Goal: Task Accomplishment & Management: Manage account settings

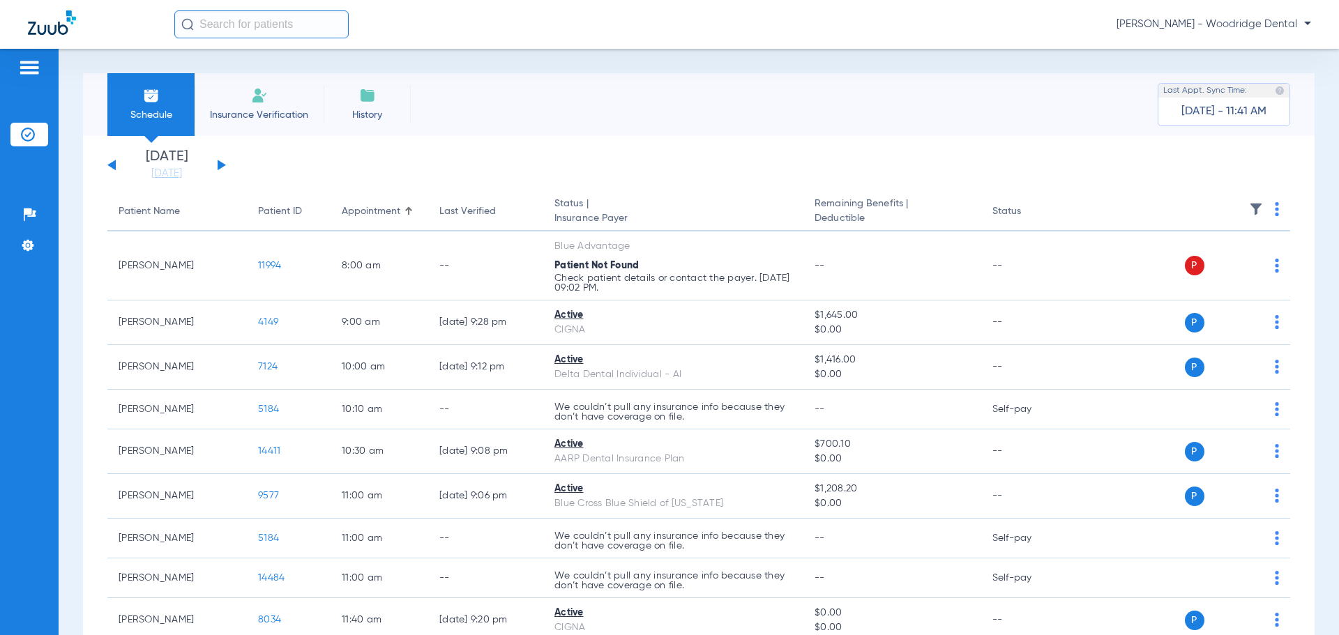
click at [221, 163] on button at bounding box center [222, 165] width 8 height 10
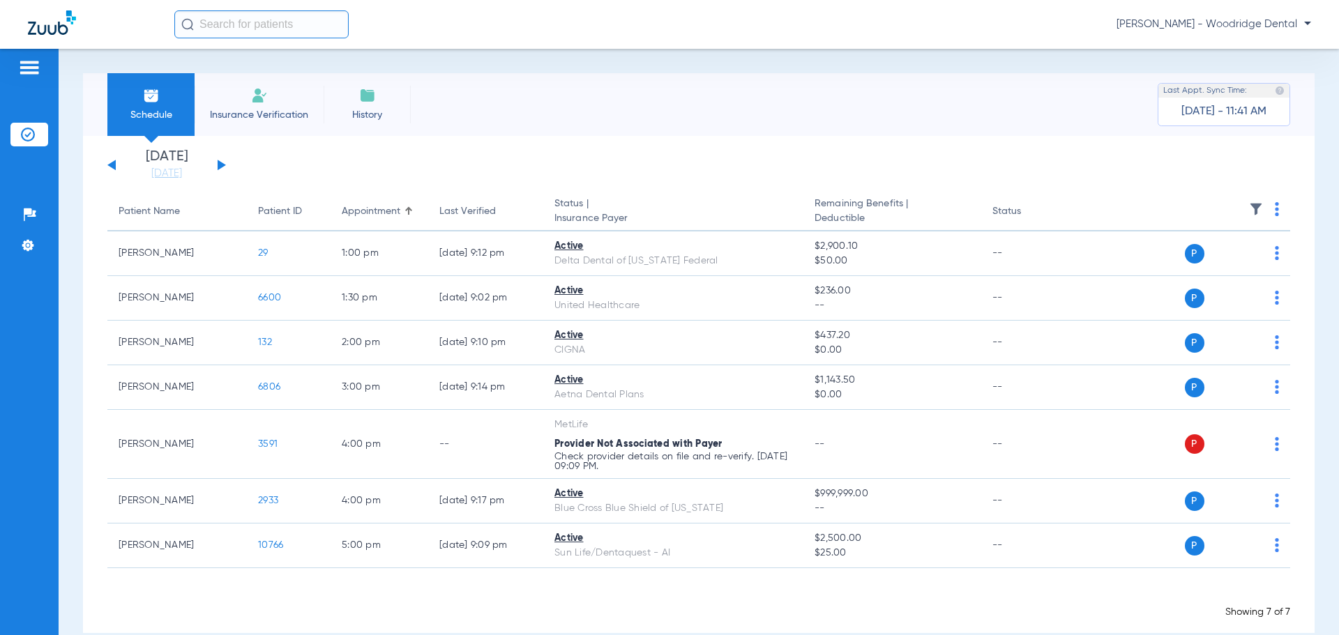
scroll to position [22, 0]
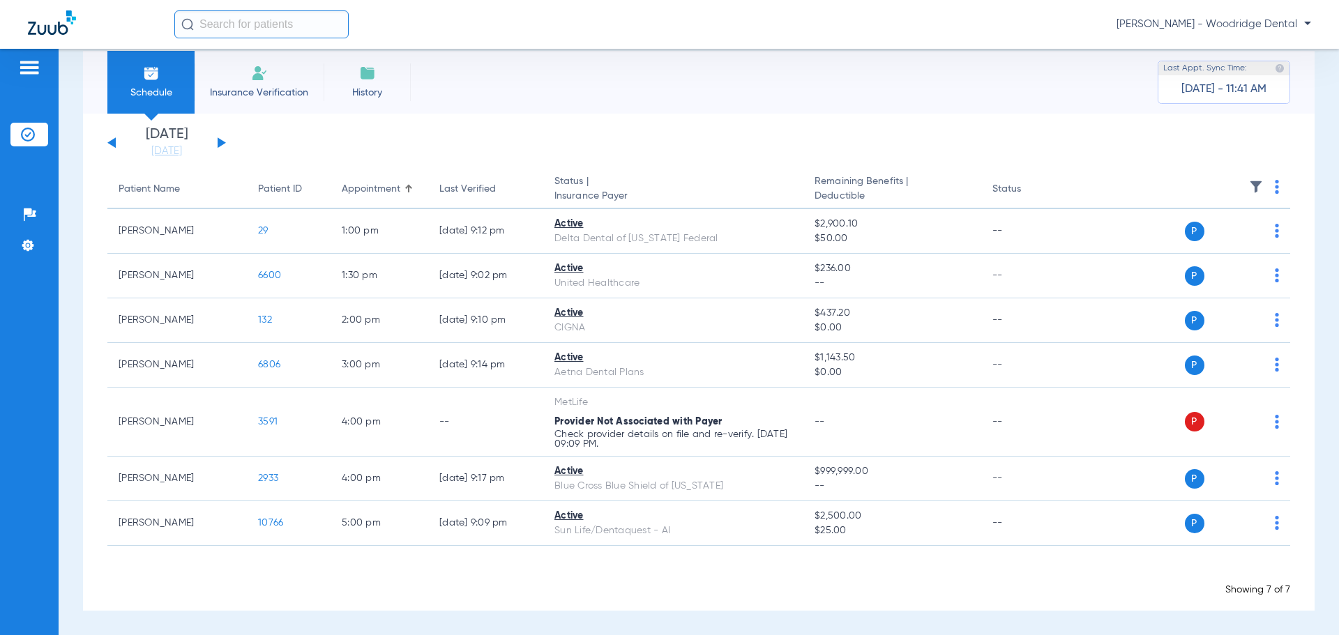
click at [220, 147] on div "Monday 07-14-2025 Tuesday 07-15-2025 Wednesday 07-16-2025 Thursday 07-17-2025 F…" at bounding box center [166, 143] width 119 height 31
click at [222, 144] on button at bounding box center [222, 142] width 8 height 10
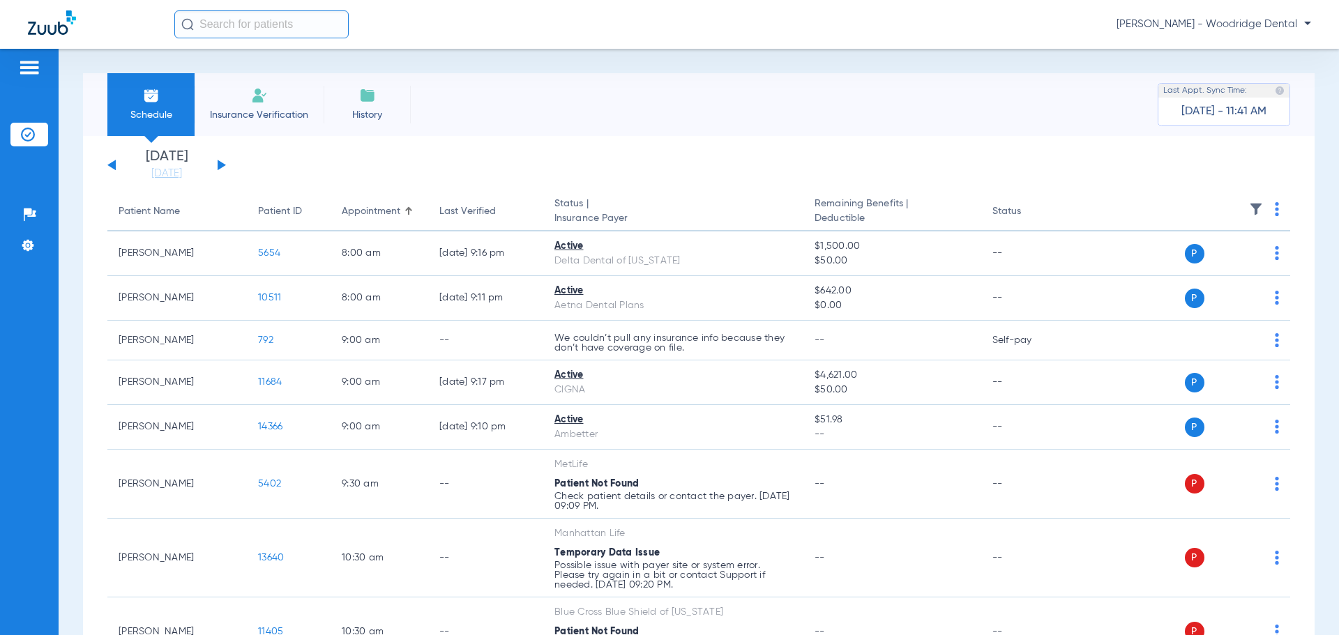
click at [222, 144] on div "Monday 07-14-2025 Tuesday 07-15-2025 Wednesday 07-16-2025 Thursday 07-17-2025 F…" at bounding box center [699, 587] width 1232 height 902
click at [218, 162] on button at bounding box center [222, 165] width 8 height 10
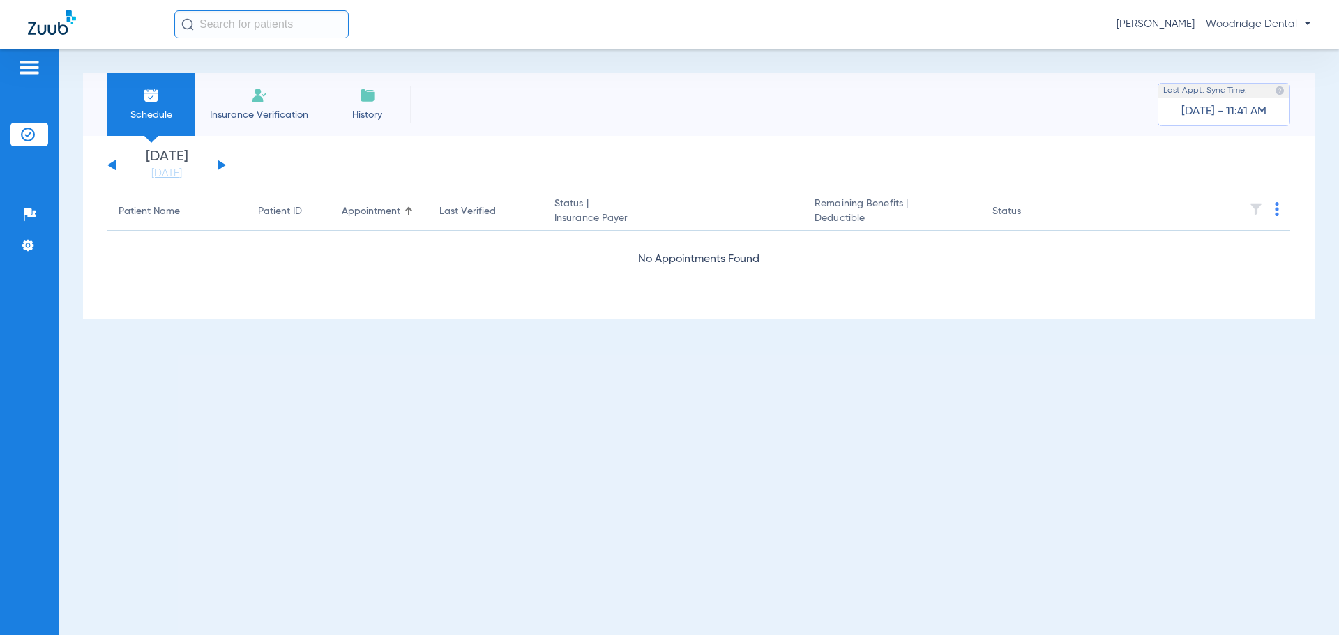
click at [218, 162] on button at bounding box center [222, 165] width 8 height 10
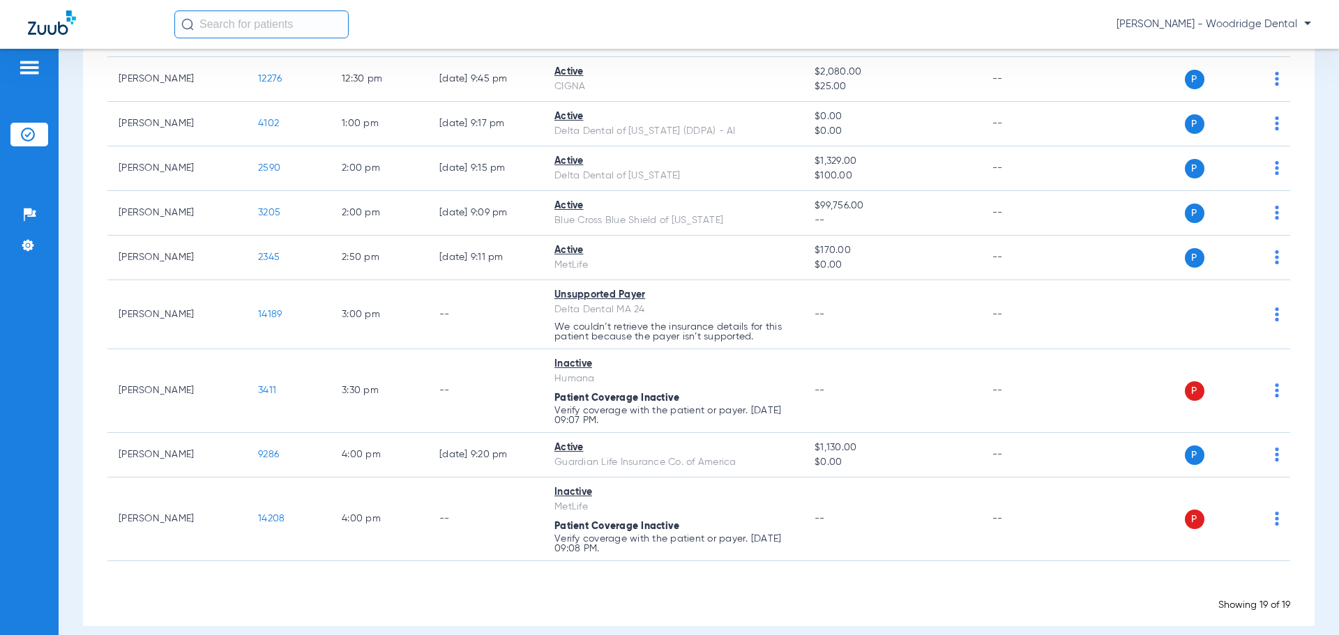
scroll to position [649, 0]
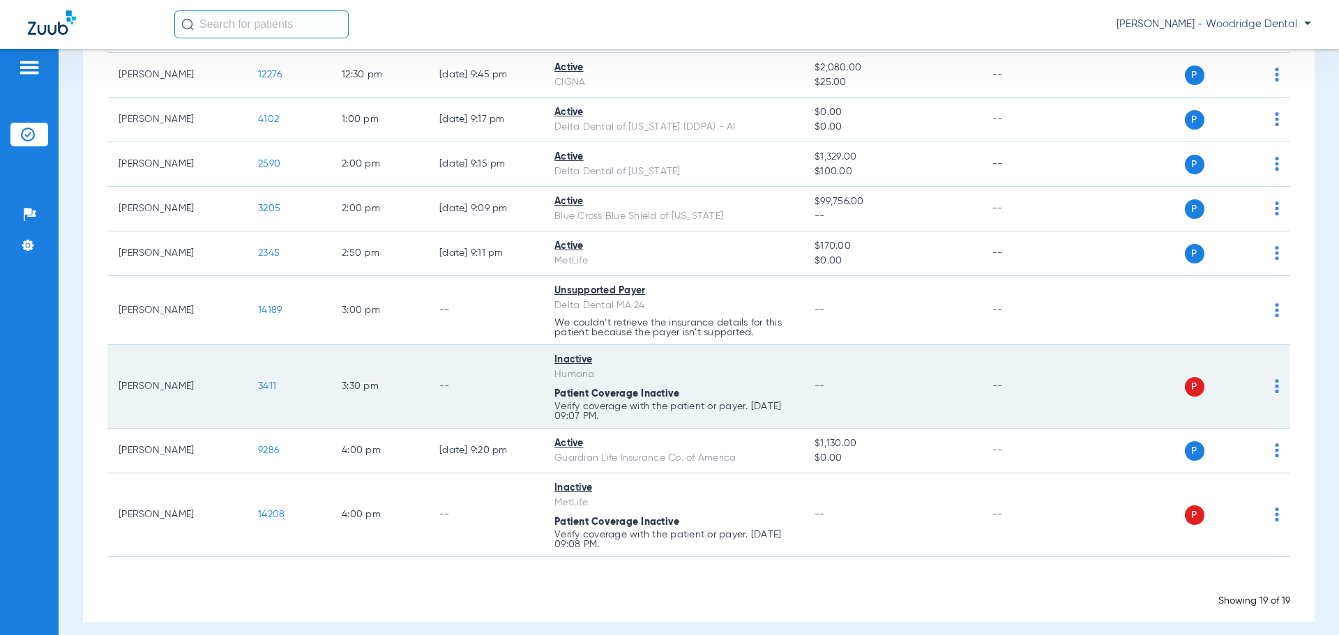
click at [1185, 393] on span "P" at bounding box center [1195, 387] width 20 height 20
click at [1185, 381] on span "P" at bounding box center [1195, 387] width 20 height 20
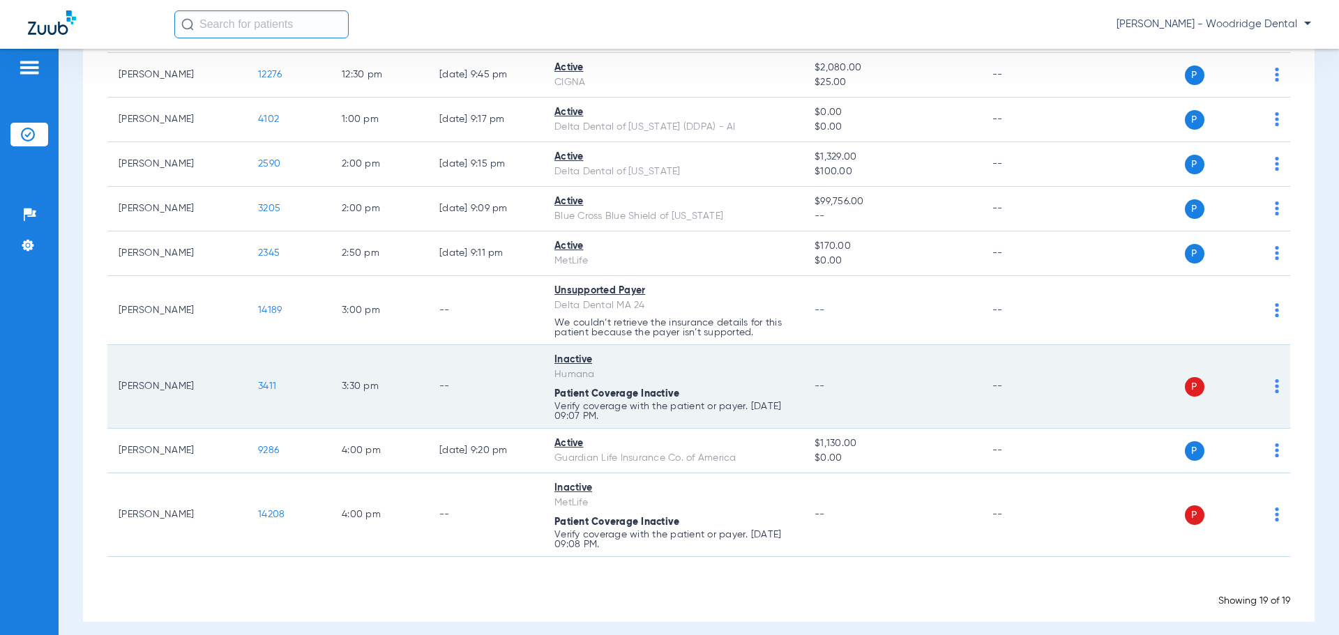
click at [1185, 381] on span "P" at bounding box center [1195, 387] width 20 height 20
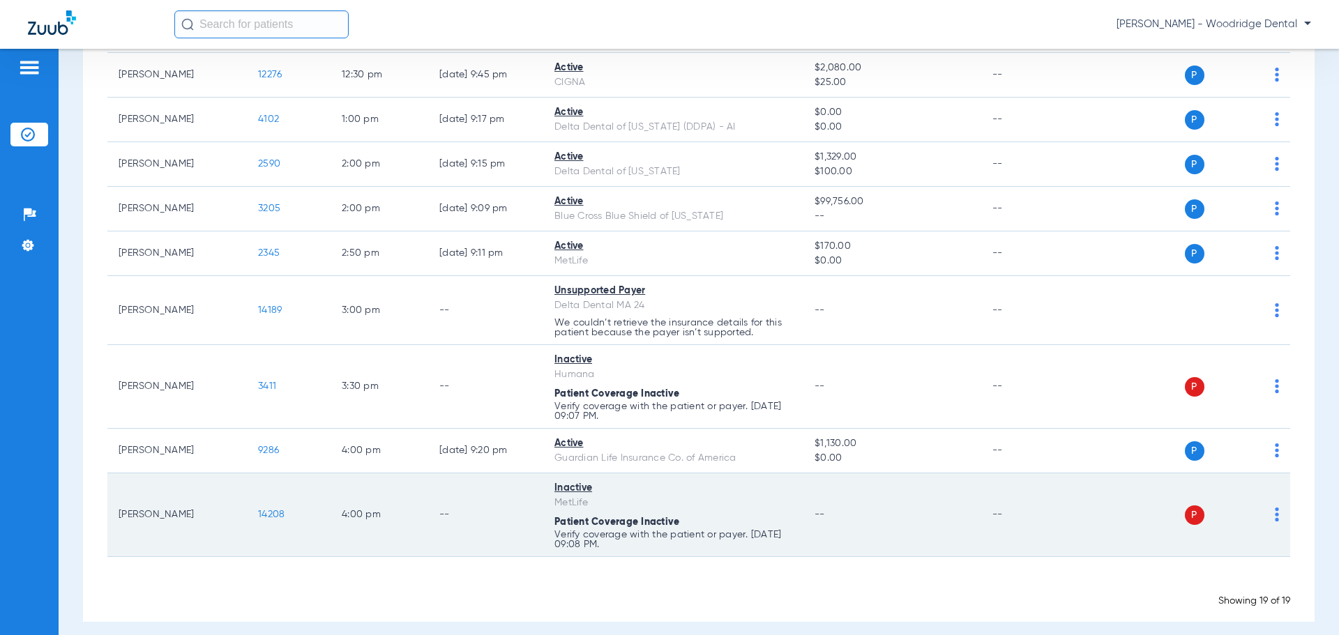
click at [1198, 530] on td "P S" at bounding box center [1182, 516] width 215 height 84
click at [877, 539] on td "--" at bounding box center [891, 516] width 177 height 84
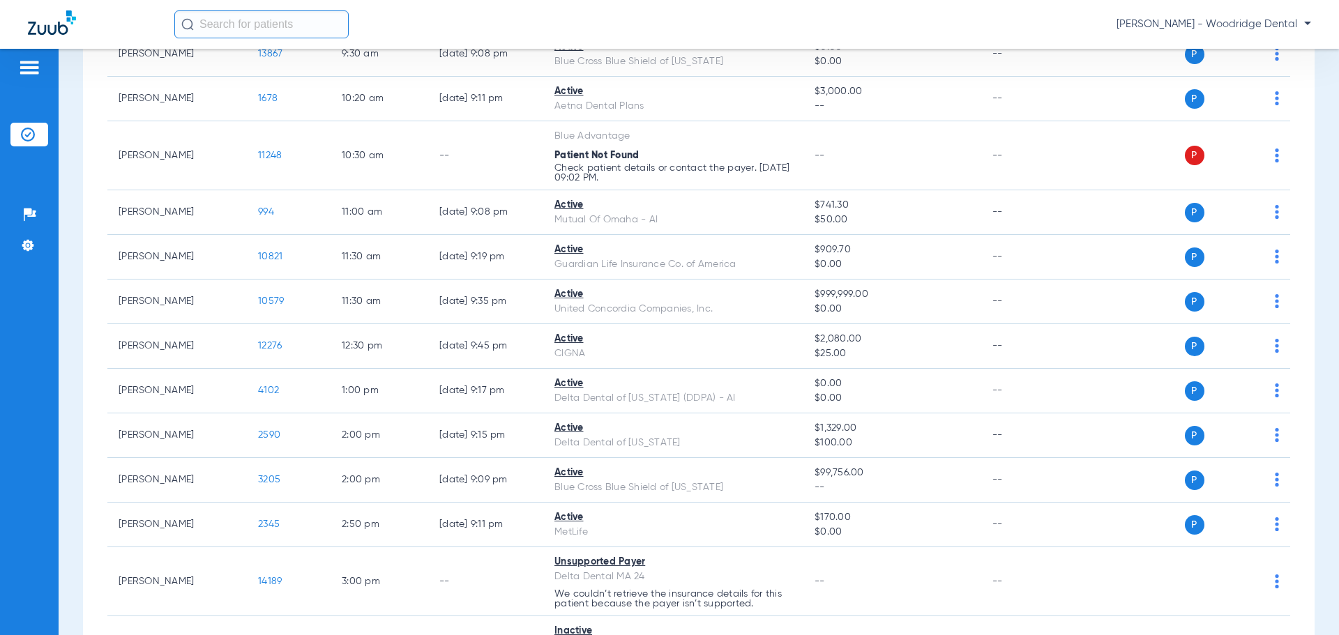
scroll to position [312, 0]
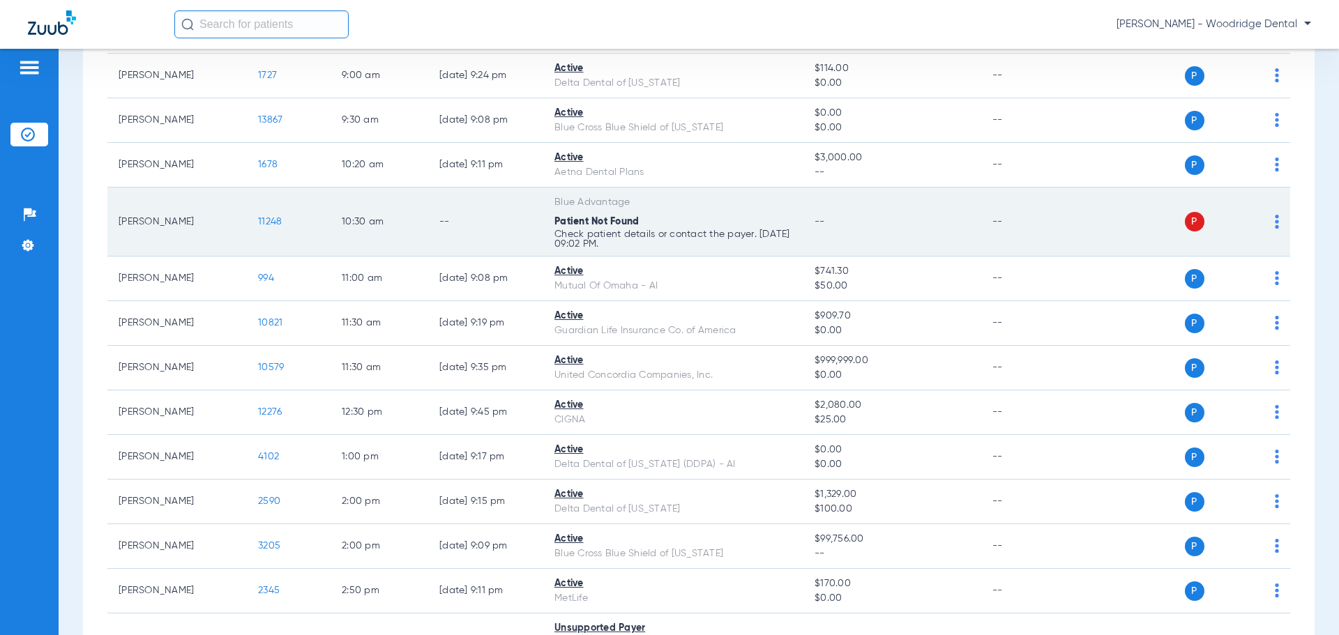
click at [789, 239] on p "Check patient details or contact the payer. 09/16/25 09:02 PM." at bounding box center [673, 239] width 238 height 20
click at [510, 231] on td "--" at bounding box center [485, 222] width 115 height 69
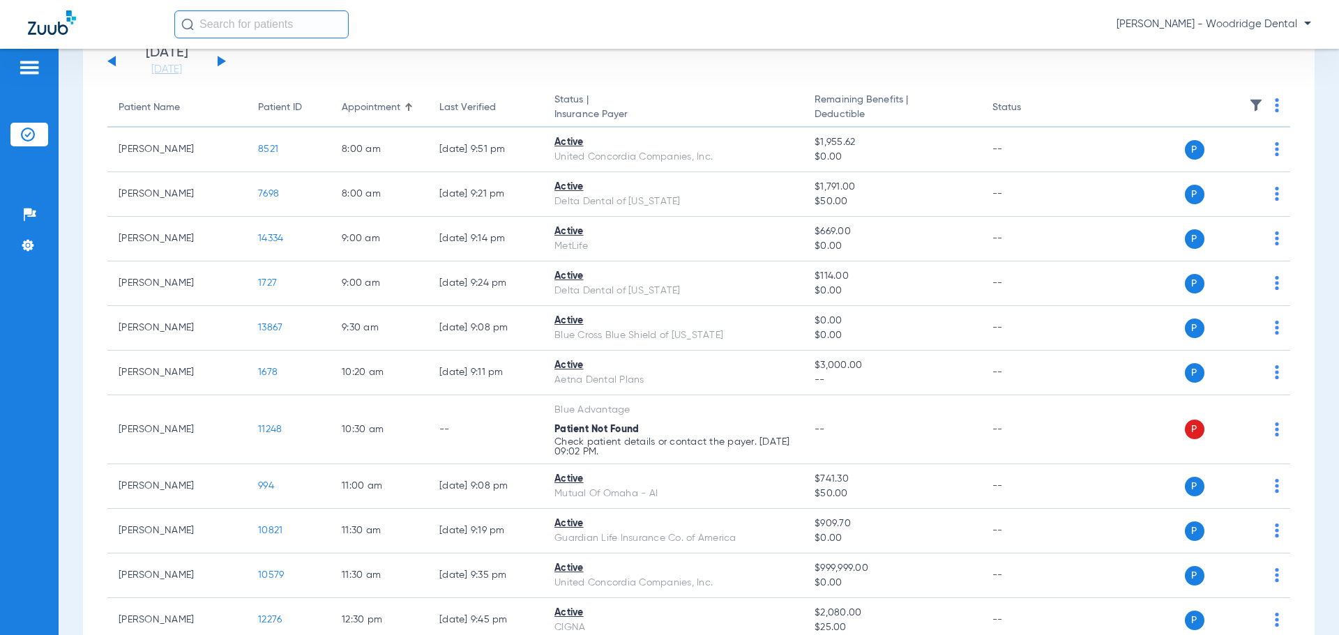
scroll to position [112, 0]
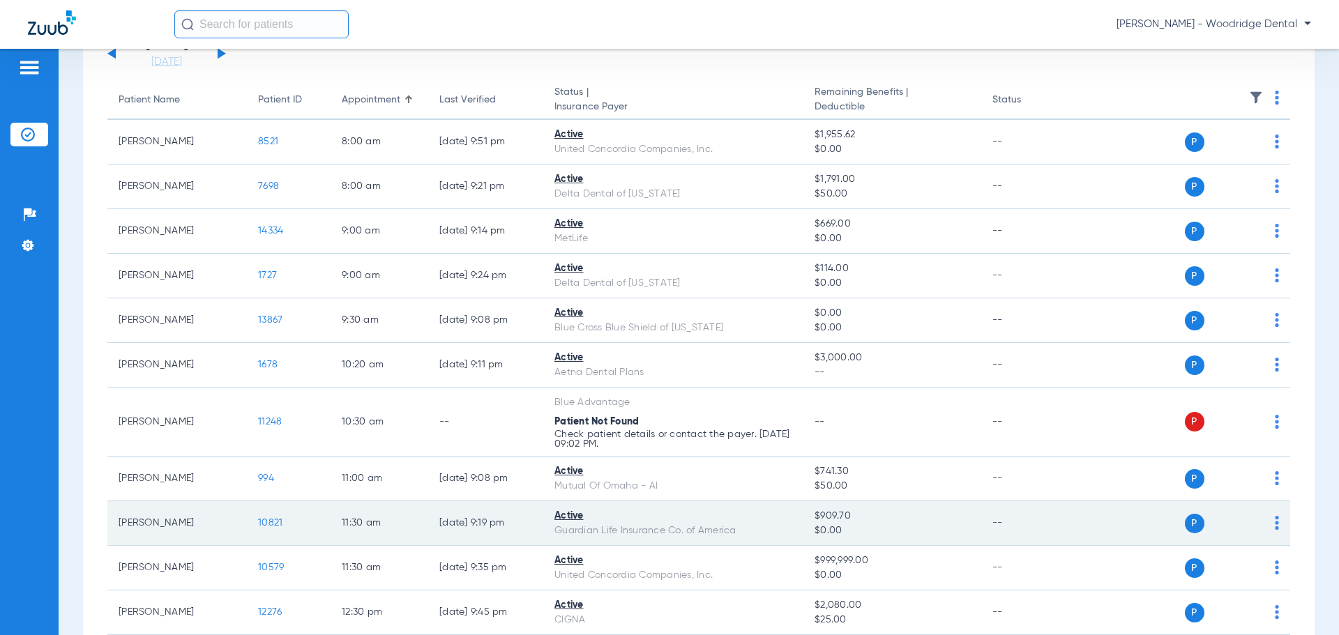
click at [262, 522] on span "10821" at bounding box center [270, 523] width 24 height 10
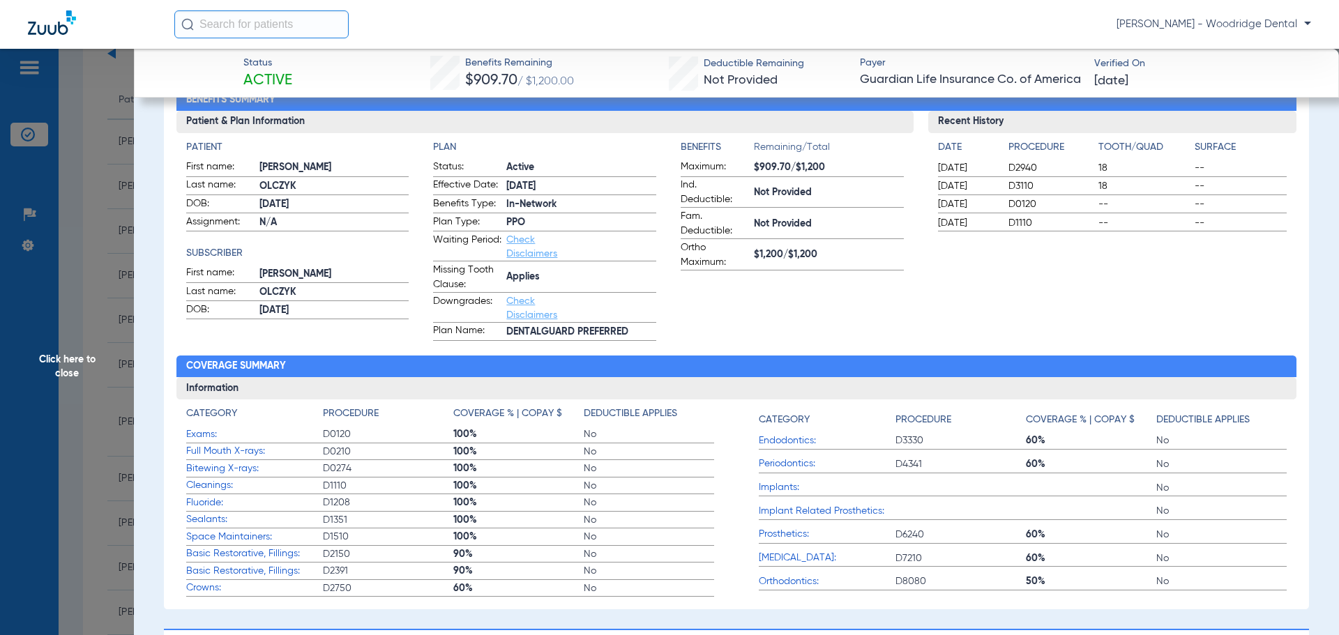
scroll to position [0, 0]
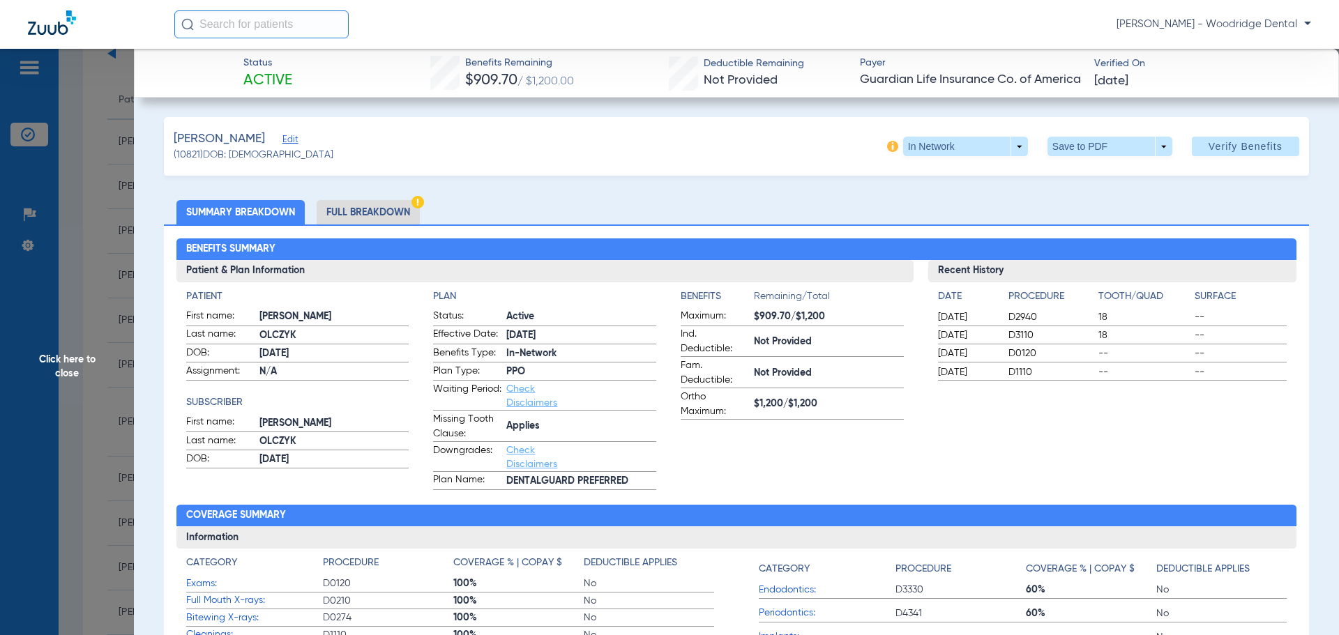
click at [369, 206] on li "Full Breakdown" at bounding box center [368, 212] width 103 height 24
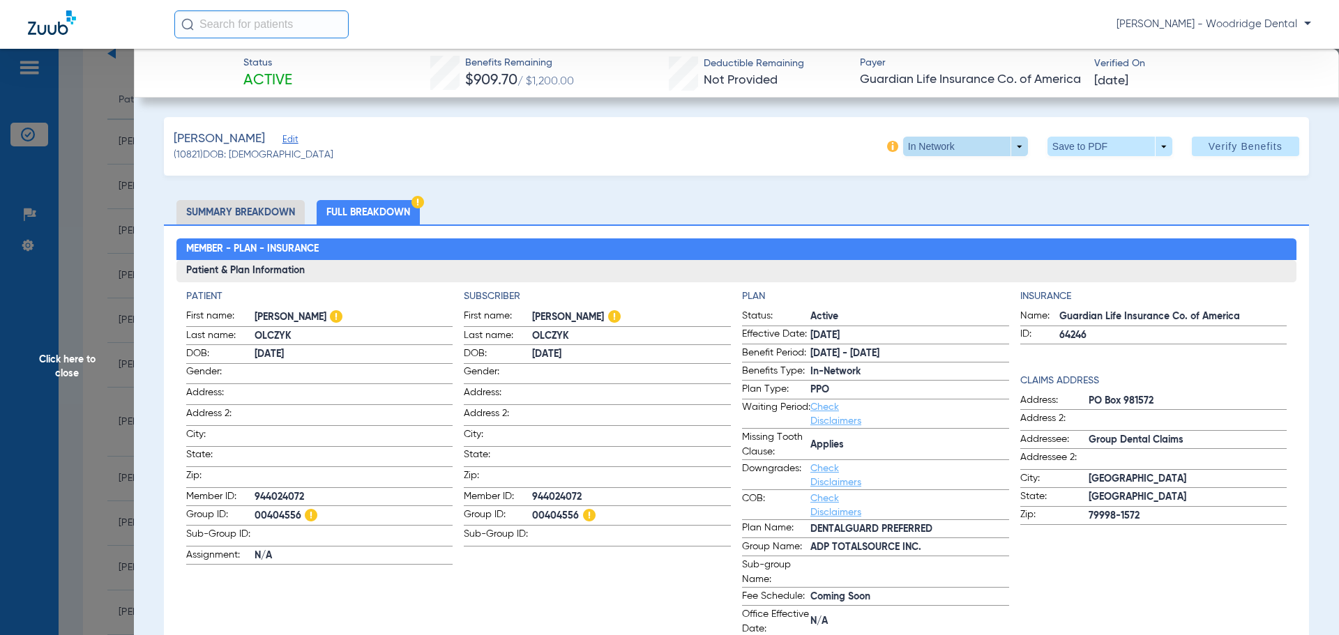
click at [1006, 153] on span at bounding box center [965, 147] width 125 height 20
click at [806, 152] on div at bounding box center [669, 317] width 1339 height 635
click at [391, 206] on li "Full Breakdown" at bounding box center [368, 212] width 103 height 24
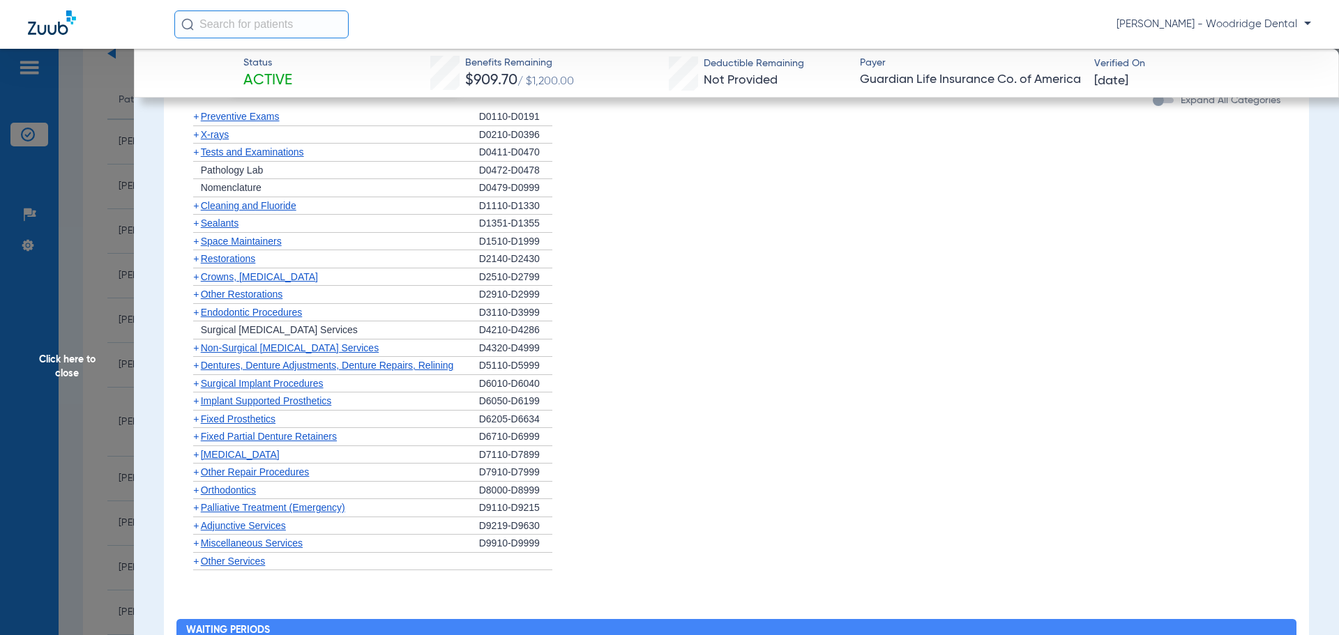
scroll to position [1844, 0]
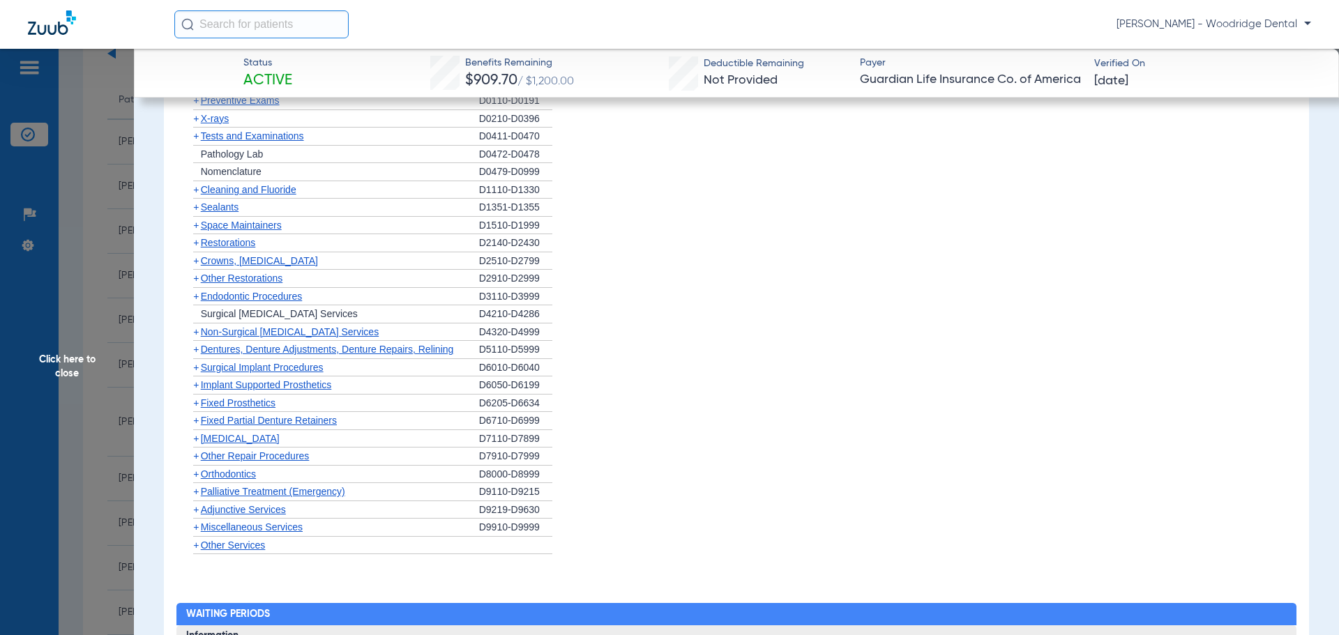
click at [196, 106] on span "+" at bounding box center [196, 100] width 6 height 11
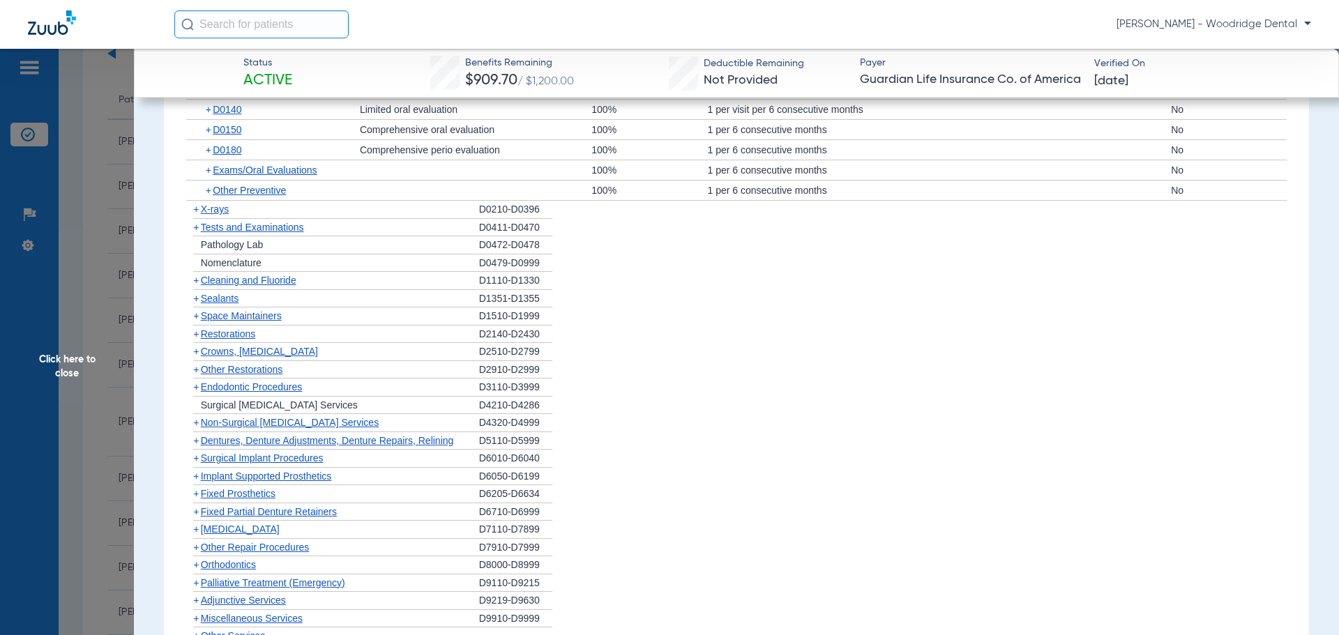
scroll to position [1937, 0]
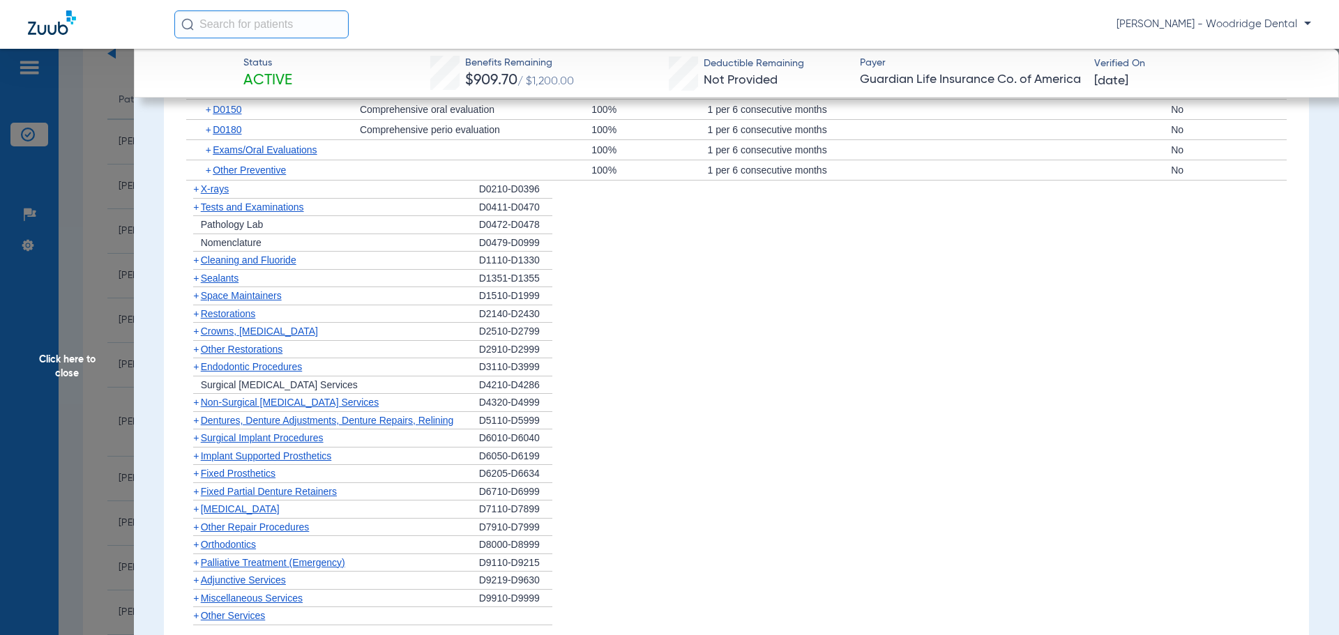
click at [193, 195] on span "+" at bounding box center [196, 188] width 6 height 11
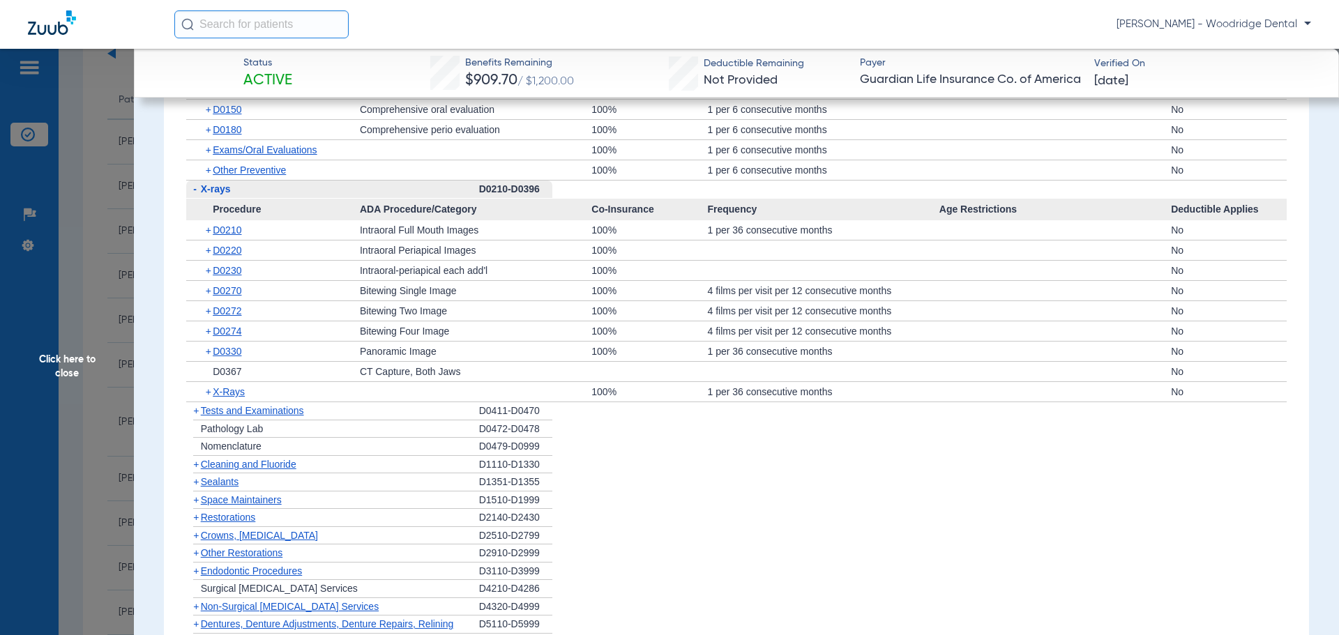
click at [199, 420] on span "+" at bounding box center [193, 410] width 15 height 17
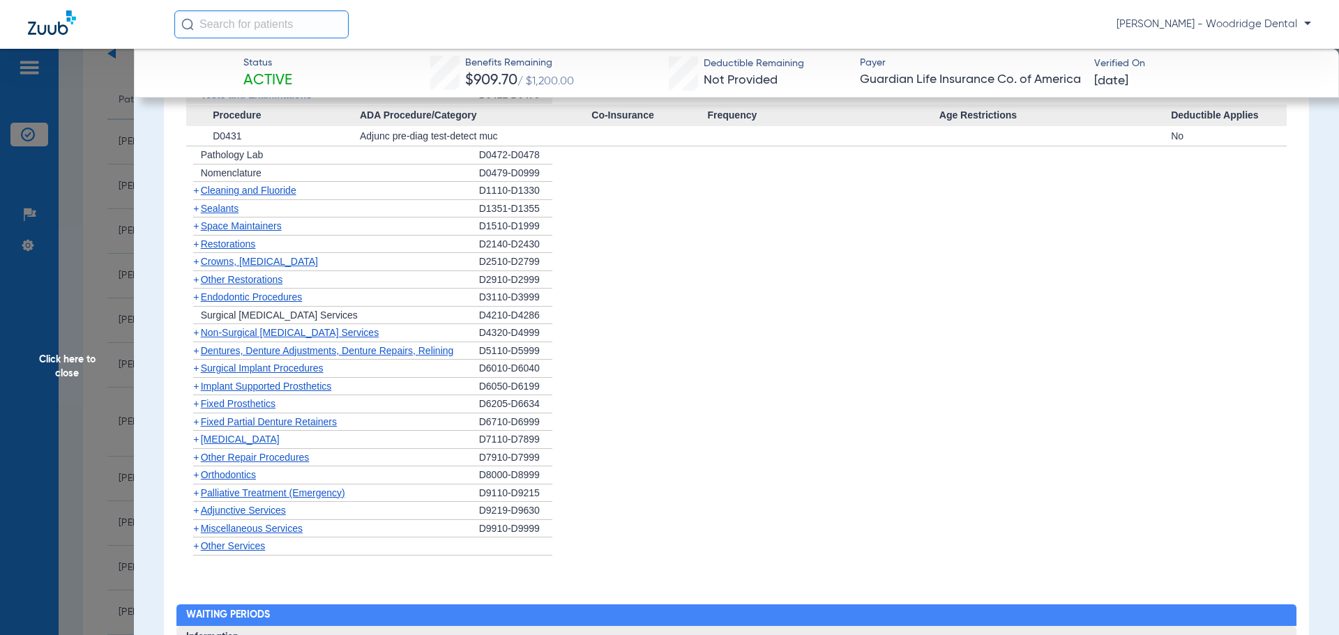
scroll to position [2259, 0]
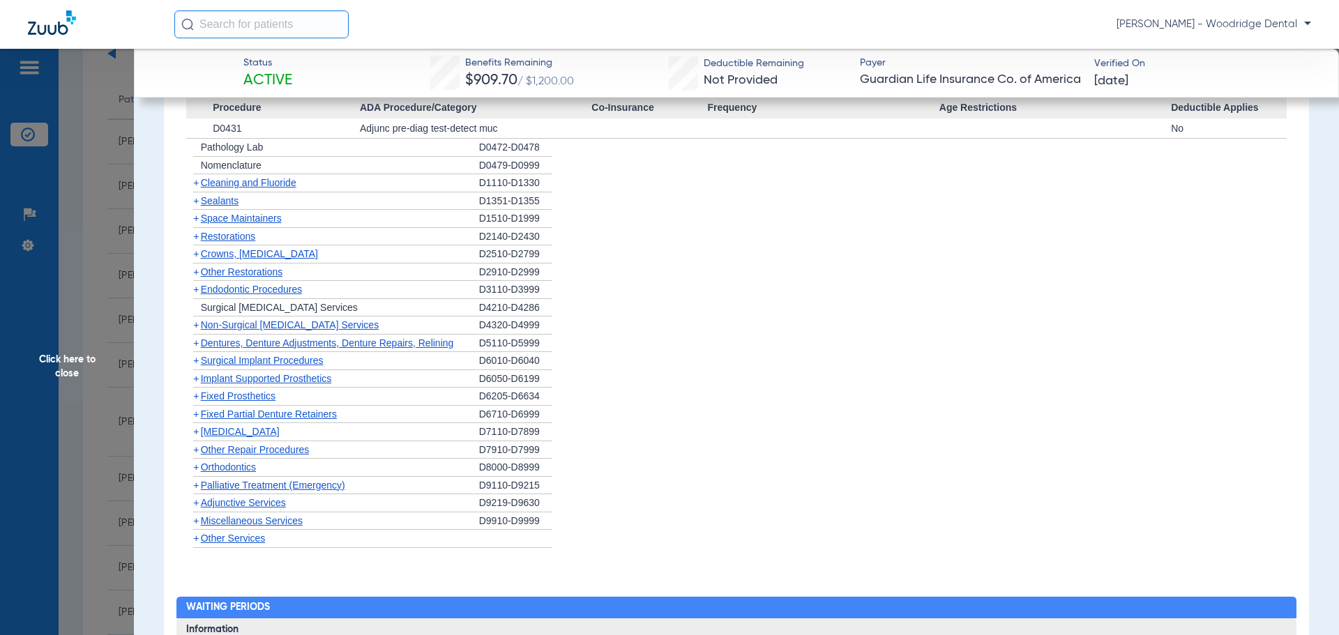
click at [198, 188] on span "+" at bounding box center [196, 182] width 6 height 11
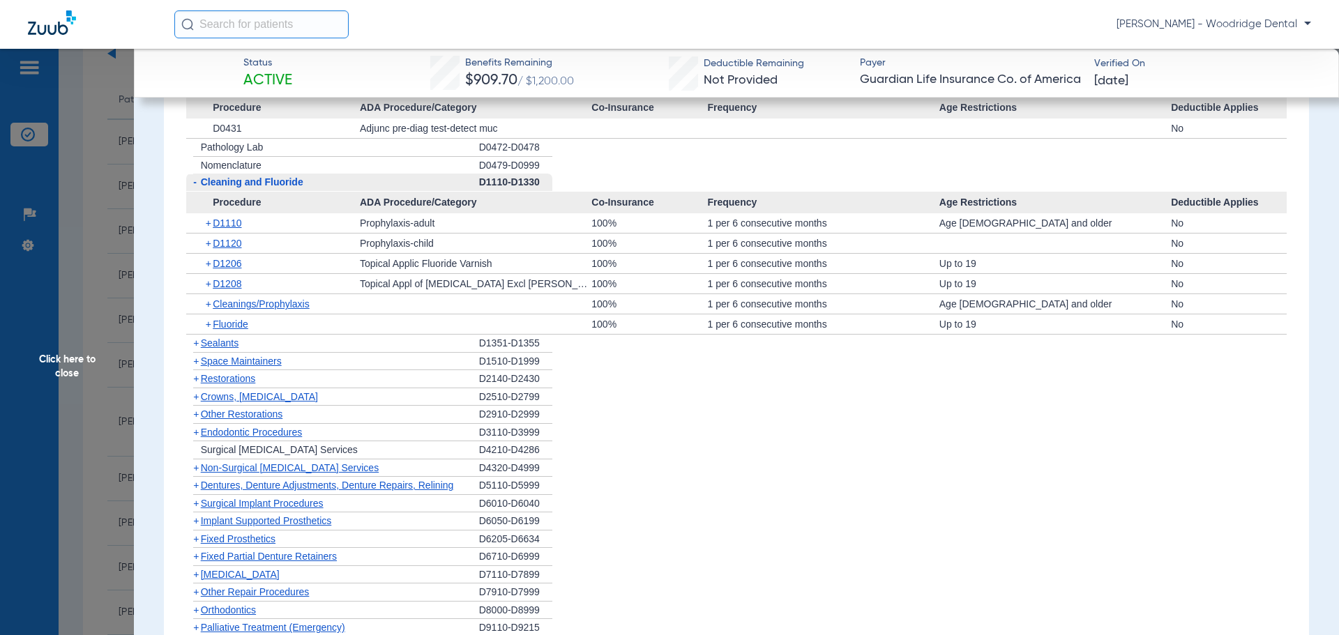
click at [195, 349] on span "+" at bounding box center [196, 343] width 6 height 11
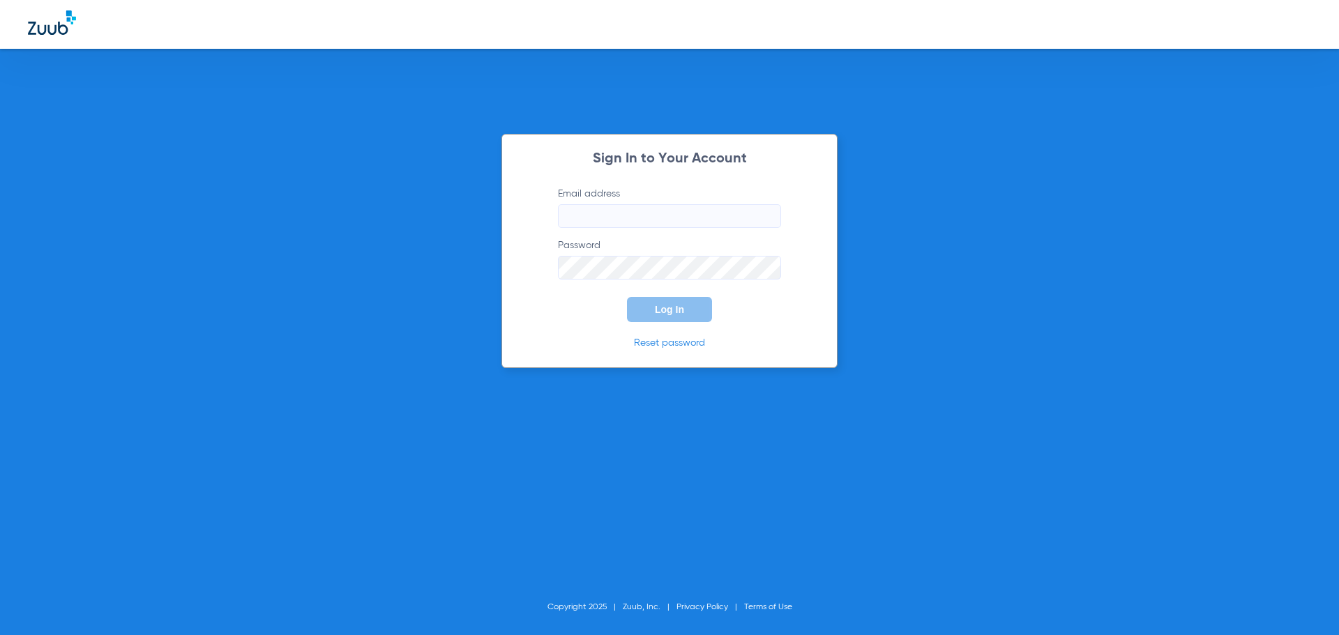
click at [614, 219] on input "Email address" at bounding box center [669, 216] width 223 height 24
click at [550, 296] on form "Email address Required Password Log In" at bounding box center [669, 254] width 265 height 135
click at [594, 220] on input "Email address Required" at bounding box center [669, 216] width 223 height 24
click at [643, 217] on input "Email address" at bounding box center [669, 216] width 223 height 24
click at [660, 216] on input "Email address" at bounding box center [669, 216] width 223 height 24
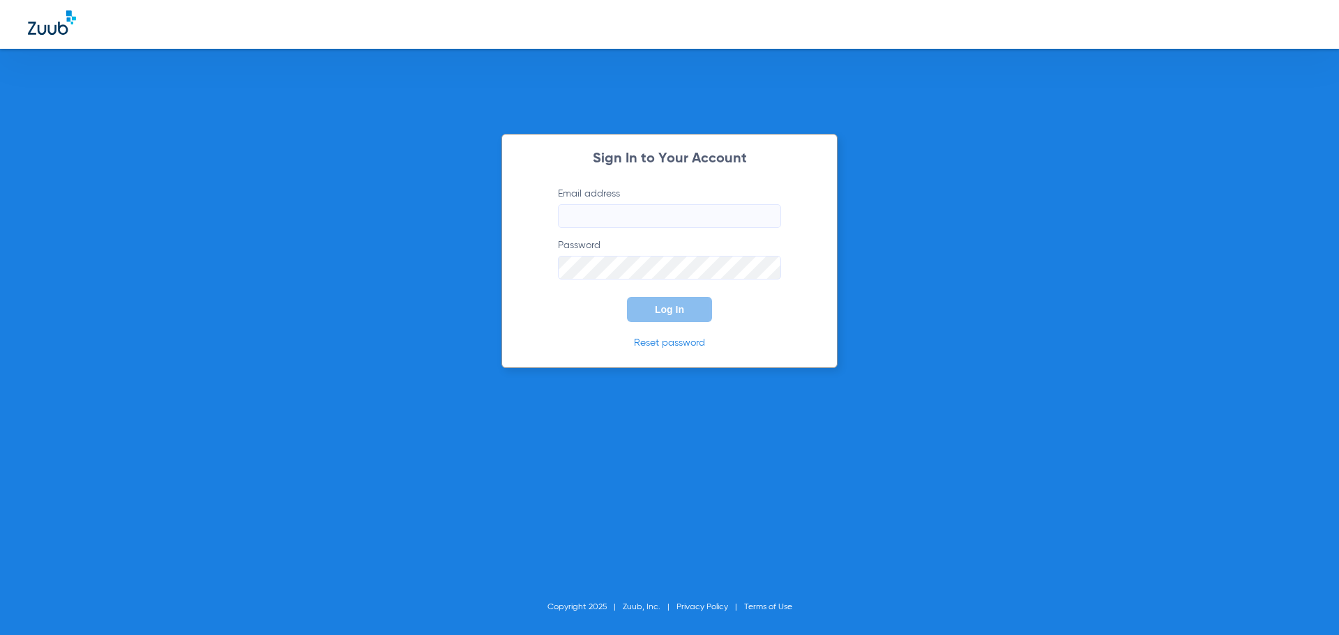
click at [660, 216] on input "Email address" at bounding box center [669, 216] width 223 height 24
click at [711, 218] on input "paulabeneshunas45@mydental" at bounding box center [669, 216] width 223 height 24
click at [715, 216] on input "paulabeneshunas45@mydenta>coml" at bounding box center [669, 216] width 223 height 24
drag, startPoint x: 745, startPoint y: 216, endPoint x: 713, endPoint y: 214, distance: 32.1
click at [713, 214] on input "paulabeneshunas45@mydenta>coml" at bounding box center [669, 216] width 223 height 24
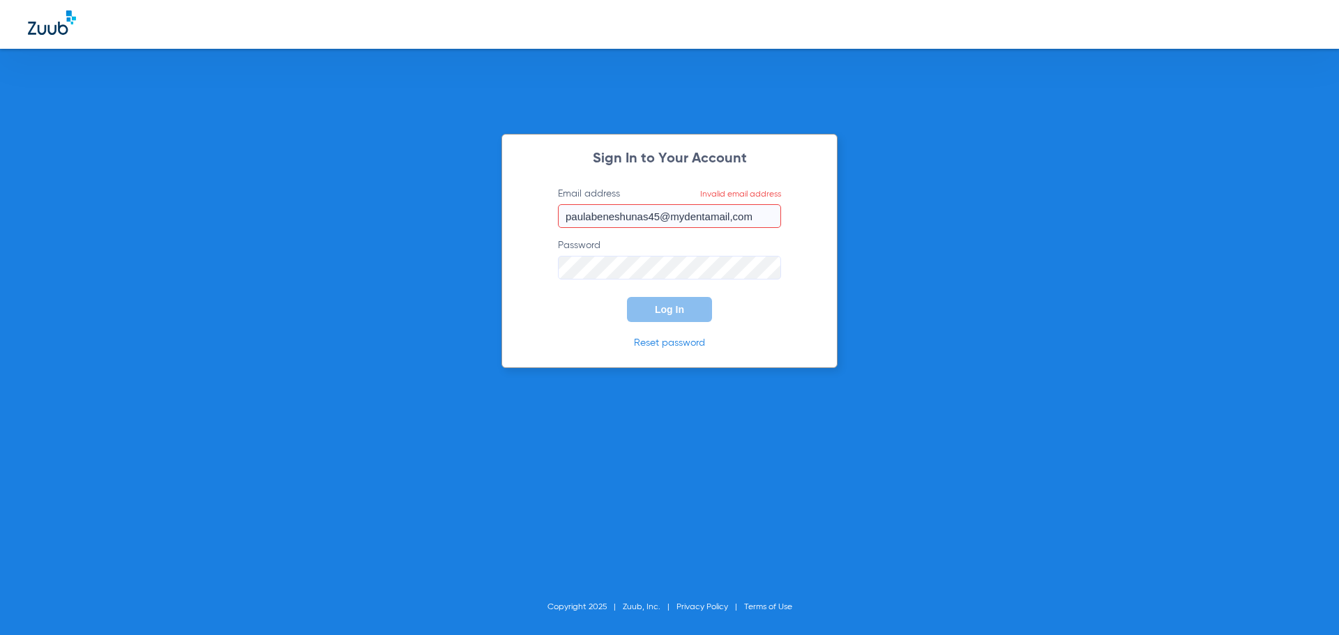
click at [733, 219] on input "paulabeneshunas45@mydentamail,com" at bounding box center [669, 216] width 223 height 24
click at [673, 307] on span "Log In" at bounding box center [669, 309] width 29 height 11
click at [757, 220] on input "paulabeneshunas45@mydentamail.com" at bounding box center [669, 216] width 223 height 24
click at [709, 215] on input "paulabeneshunas45@mydentamail.com" at bounding box center [669, 216] width 223 height 24
click at [677, 314] on span "Log In" at bounding box center [669, 309] width 29 height 11
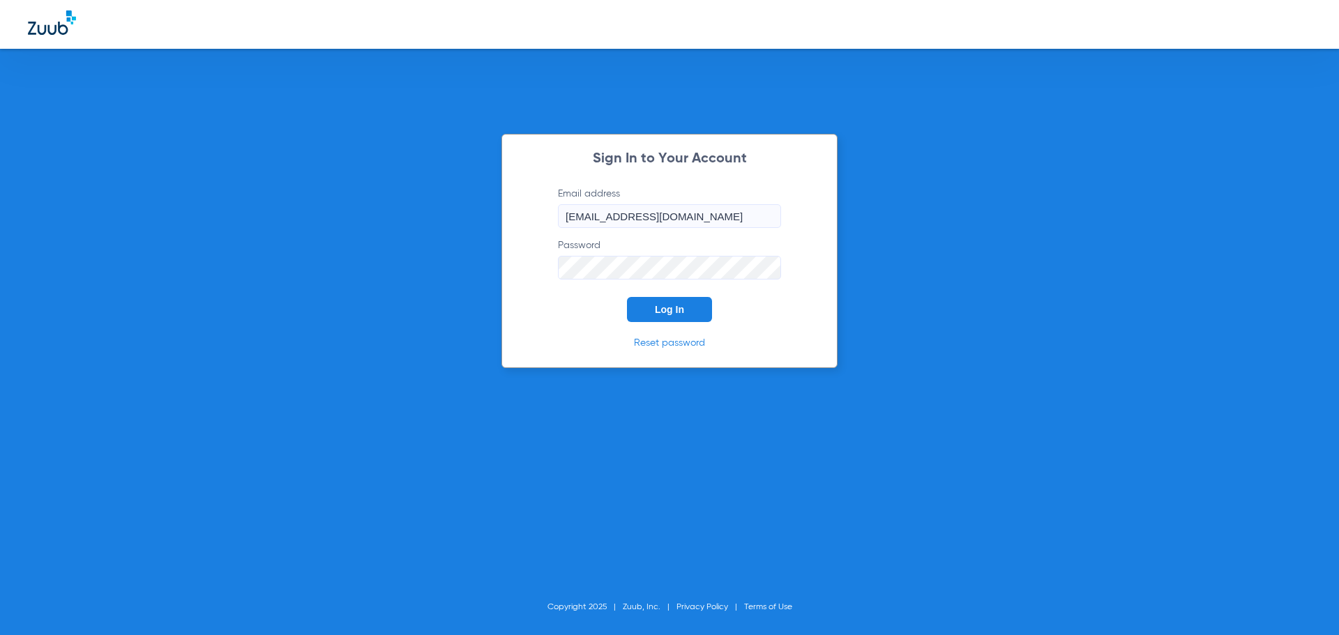
click at [496, 267] on div "Sign In to Your Account Email address paulabeneshunas45@mydentalmail.com Passwo…" at bounding box center [669, 317] width 1339 height 635
click at [627, 297] on button "Log In" at bounding box center [669, 309] width 85 height 25
click at [761, 216] on input "paulabeneshunas45@mydentalmail.com" at bounding box center [669, 216] width 223 height 24
type input "p"
type input "P"
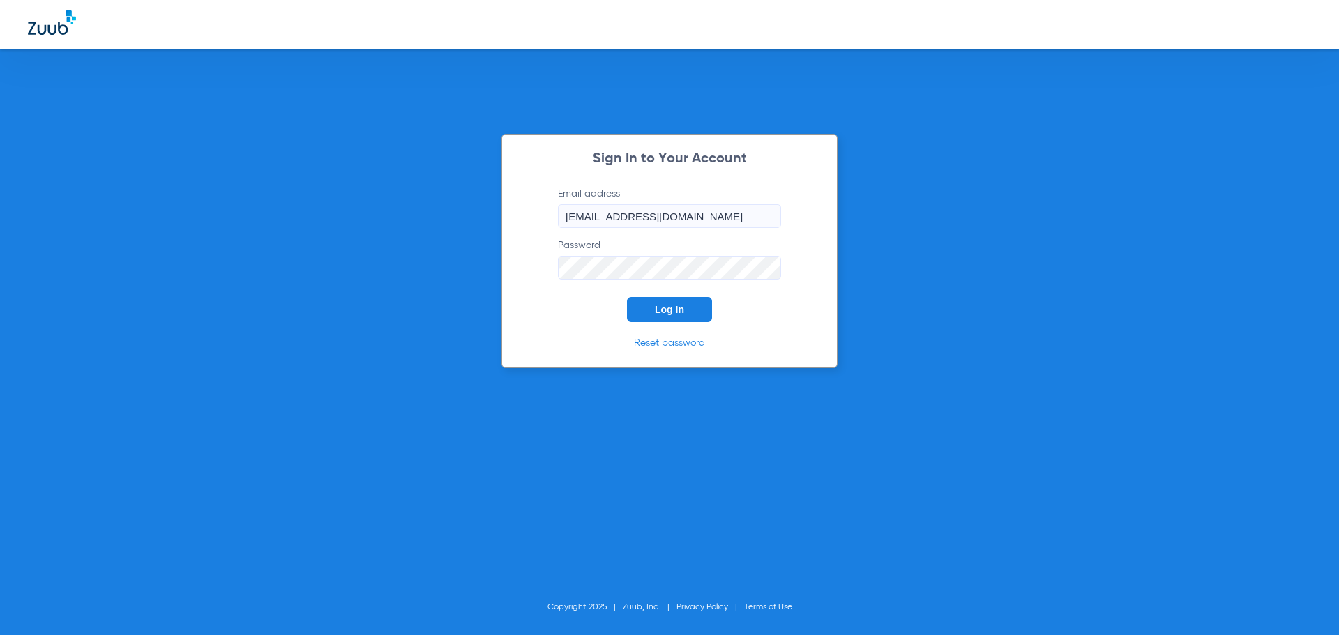
type input "paulabeneshunas45@mydentalmail.com"
click at [525, 266] on div "Sign In to Your Account Email address paulabeneshunas45@mydentalmail.com Passwo…" at bounding box center [669, 251] width 336 height 234
click at [669, 310] on span "Log In" at bounding box center [669, 309] width 29 height 11
drag, startPoint x: 34, startPoint y: 0, endPoint x: 47, endPoint y: 100, distance: 100.6
click at [47, 100] on div "Sign In to Your Account Email address paulabeneshunas45@mydentalmail.com Passwo…" at bounding box center [669, 317] width 1339 height 635
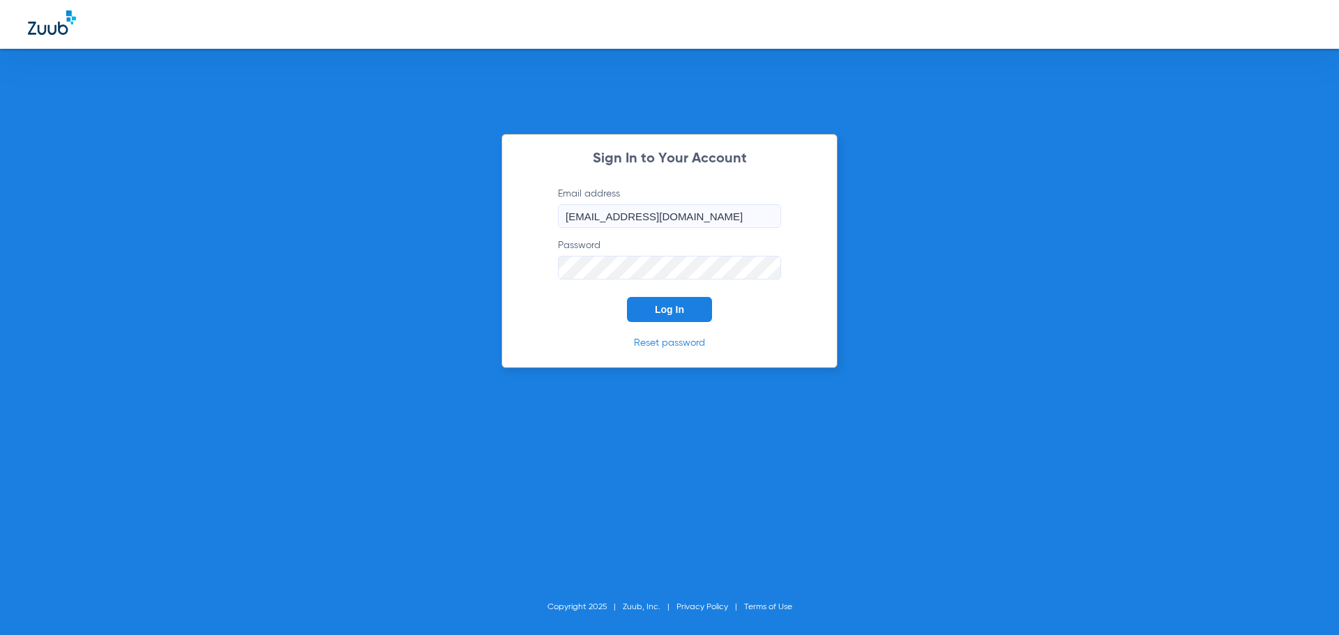
click at [392, 274] on div "Sign In to Your Account Email address paulabeneshunas45@mydentalmail.com Passwo…" at bounding box center [669, 317] width 1339 height 635
click at [627, 297] on button "Log In" at bounding box center [669, 309] width 85 height 25
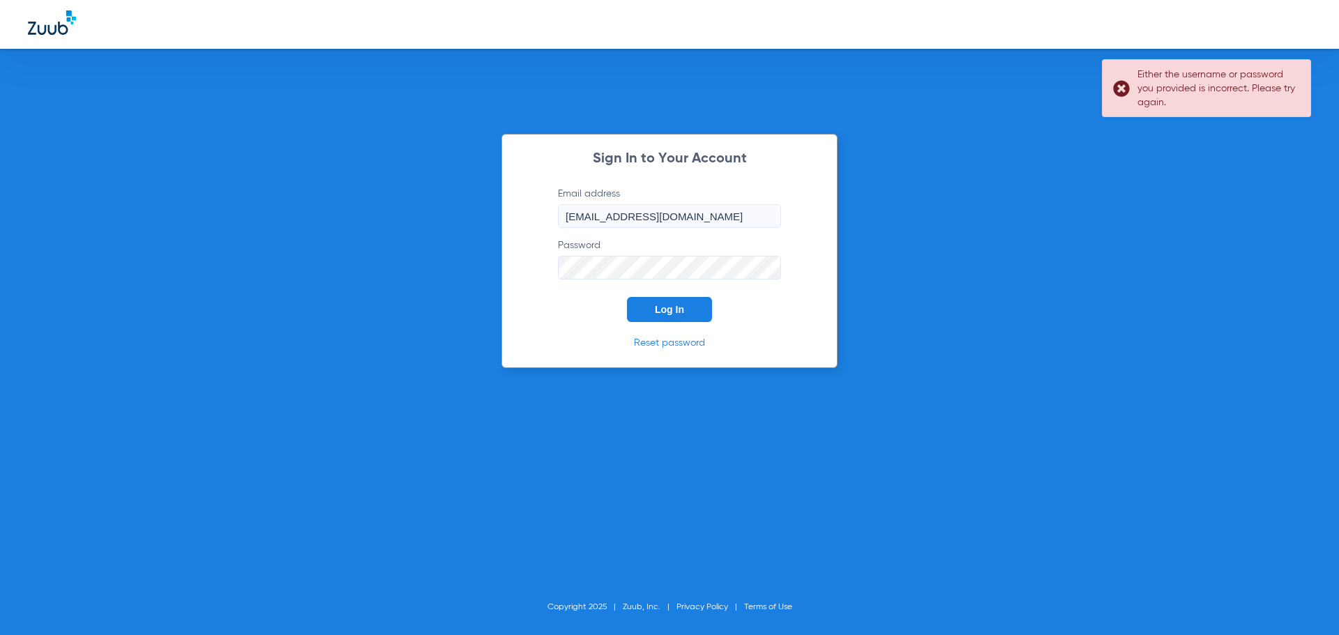
click at [451, 275] on div "Sign In to Your Account Email address paulabeneshunas45@mydentalmail.com Passwo…" at bounding box center [669, 317] width 1339 height 635
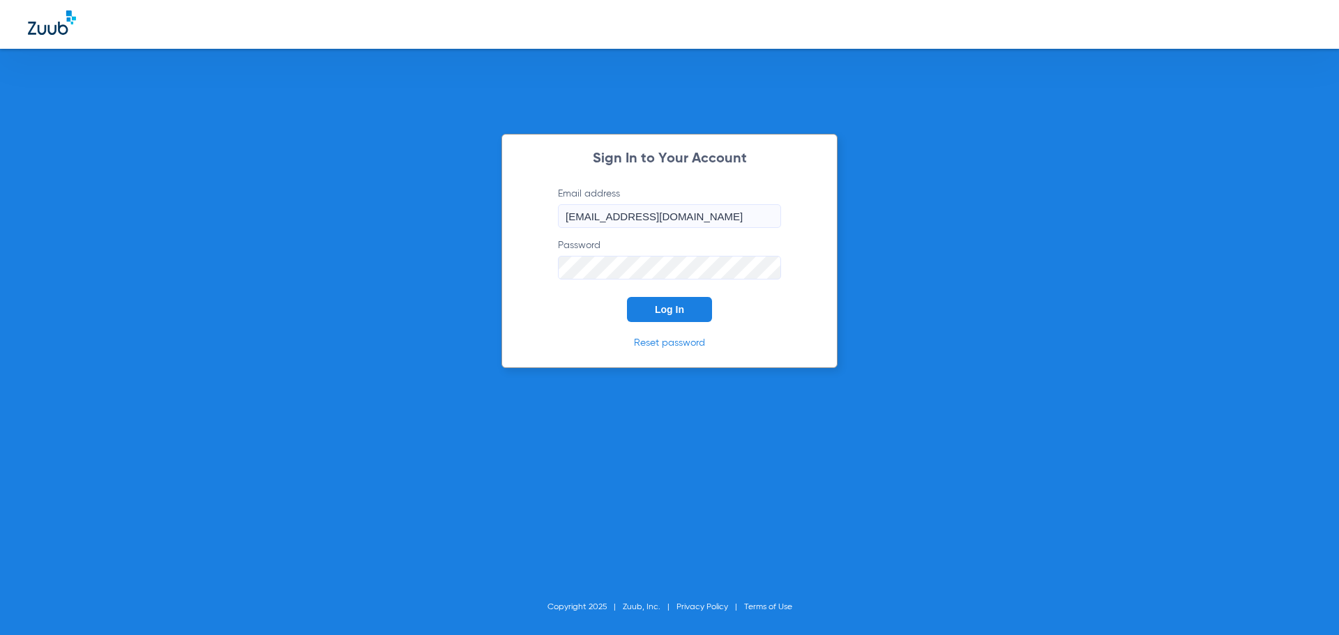
click at [673, 316] on button "Log In" at bounding box center [669, 309] width 85 height 25
click at [507, 258] on div "Sign In to Your Account Email address paulabeneshunas45@mydentalmail.com Passwo…" at bounding box center [669, 251] width 336 height 234
click at [665, 316] on button "Log In" at bounding box center [669, 309] width 85 height 25
click at [657, 342] on link "Reset password" at bounding box center [669, 343] width 71 height 10
click at [528, 266] on div "Sign In to Your Account Email address paulabeneshunas45@mydentalmail.com Passwo…" at bounding box center [669, 251] width 336 height 234
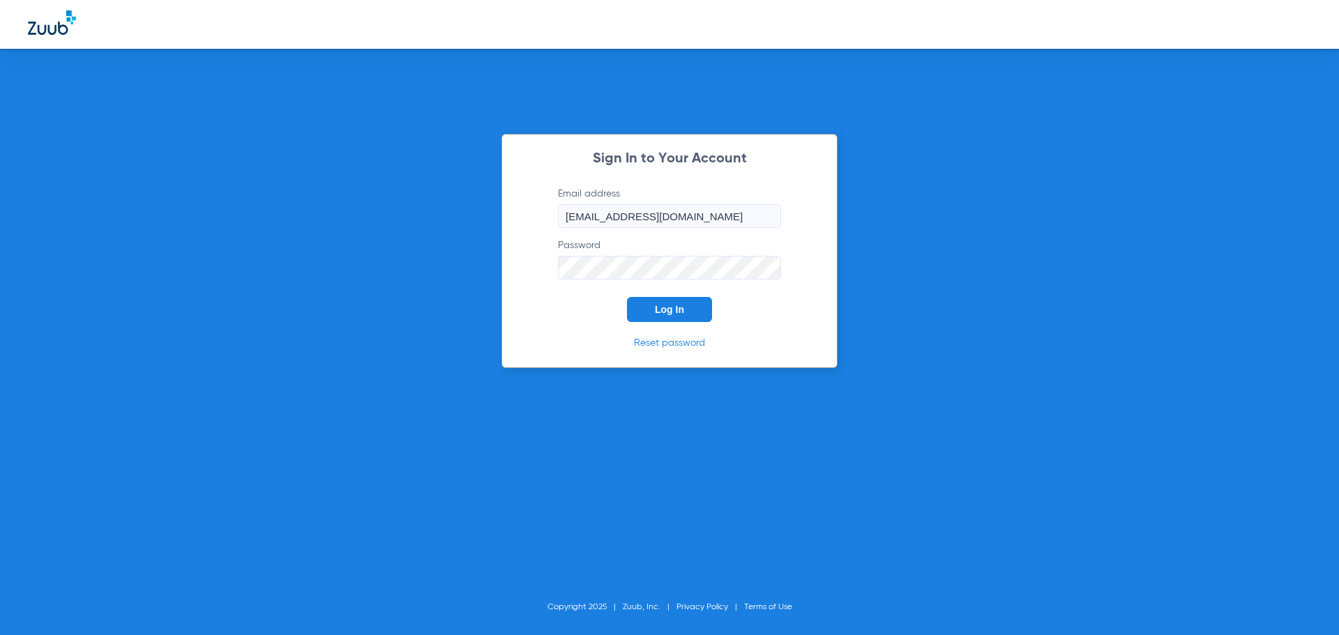
click at [687, 309] on button "Log In" at bounding box center [669, 309] width 85 height 25
